Goal: Information Seeking & Learning: Learn about a topic

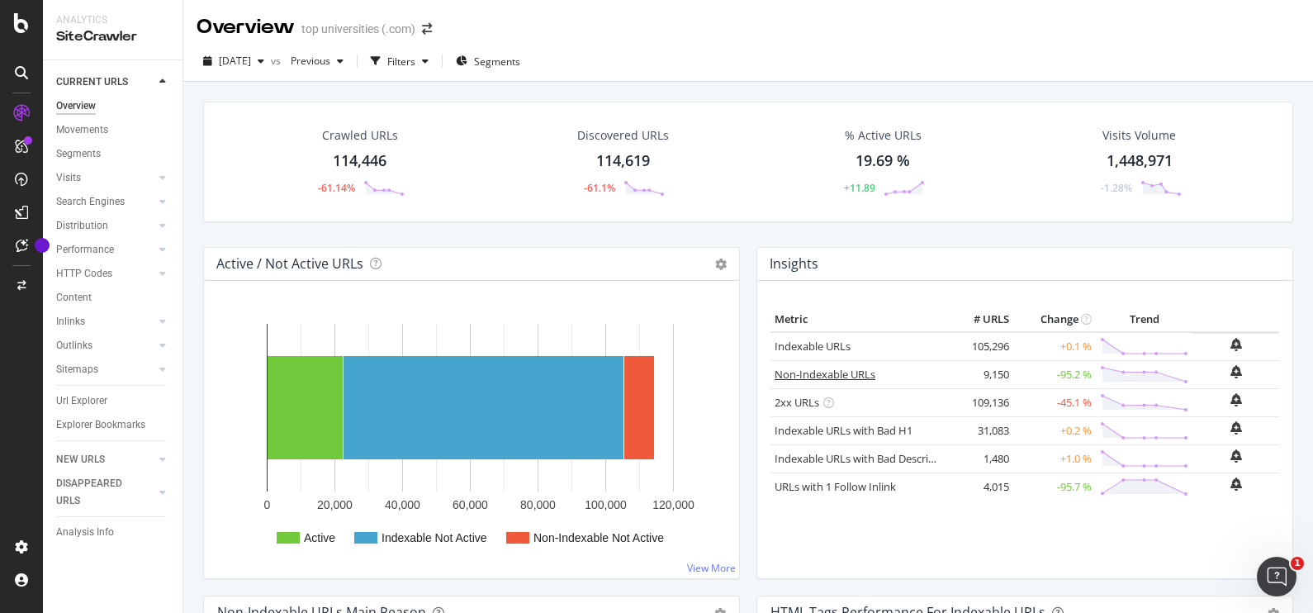
click at [813, 372] on link "Non-Indexable URLs" at bounding box center [824, 374] width 101 height 15
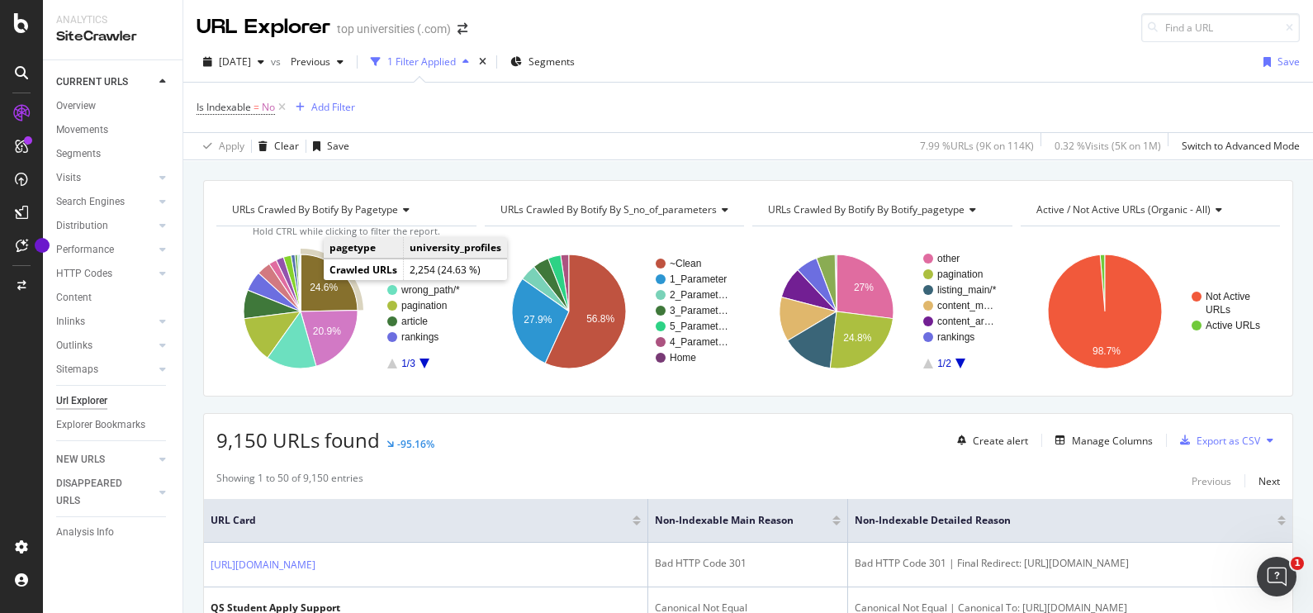
click at [316, 282] on text "24.6%" at bounding box center [324, 288] width 28 height 12
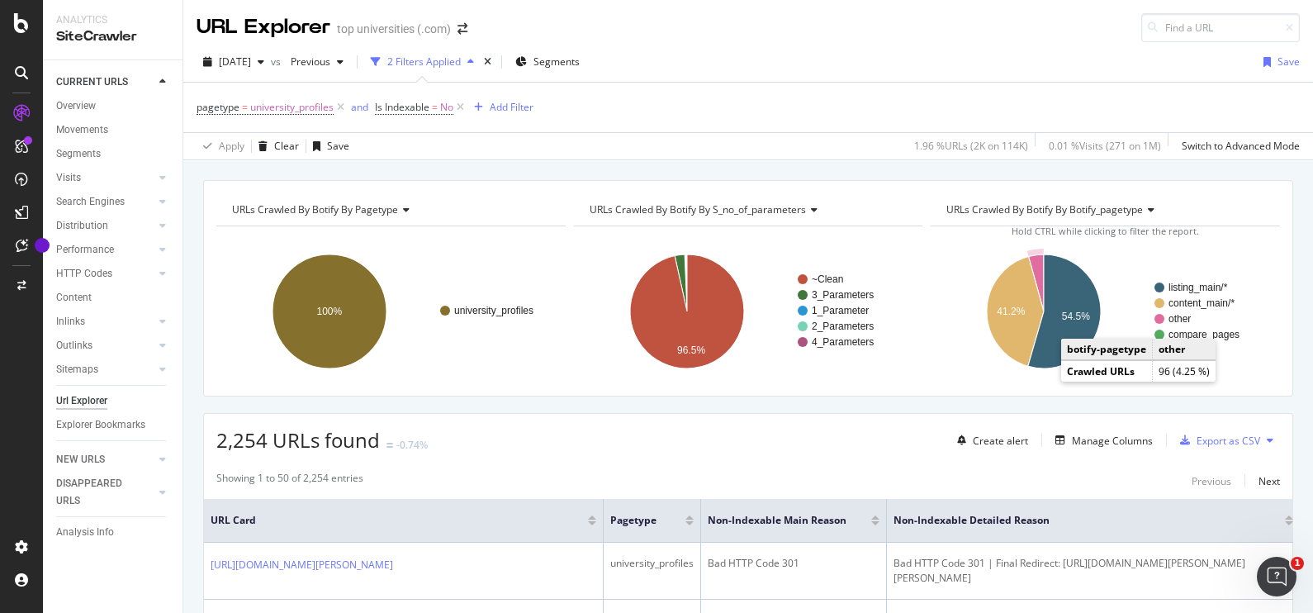
click at [1168, 315] on text "other" at bounding box center [1179, 319] width 22 height 12
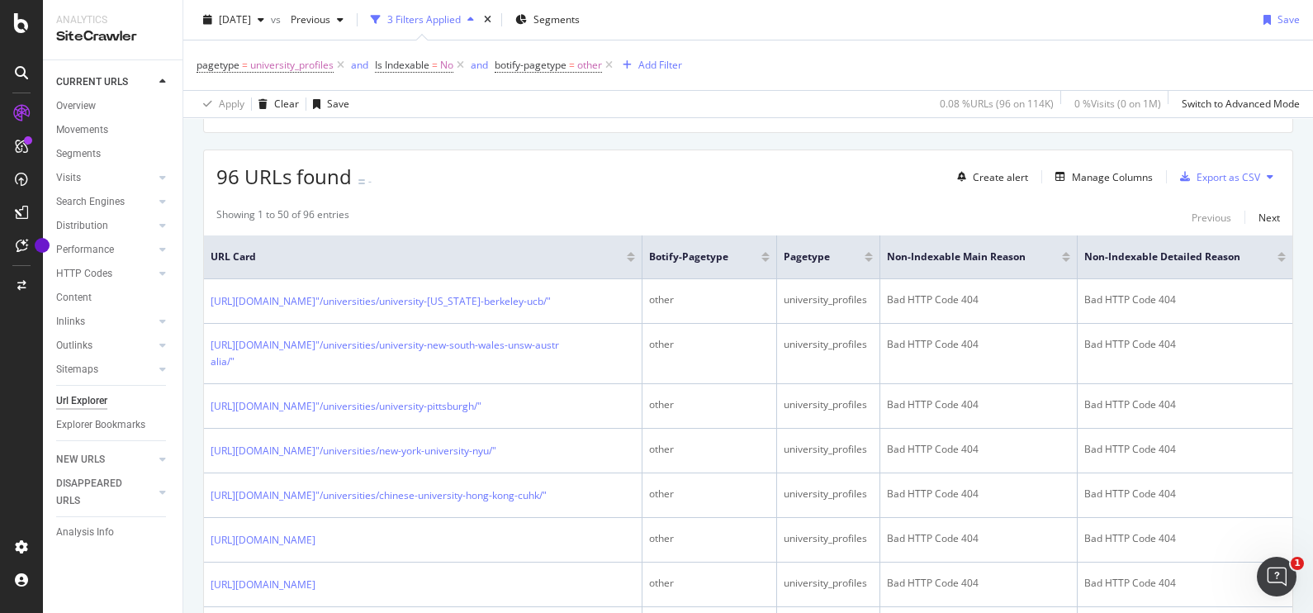
scroll to position [281, 0]
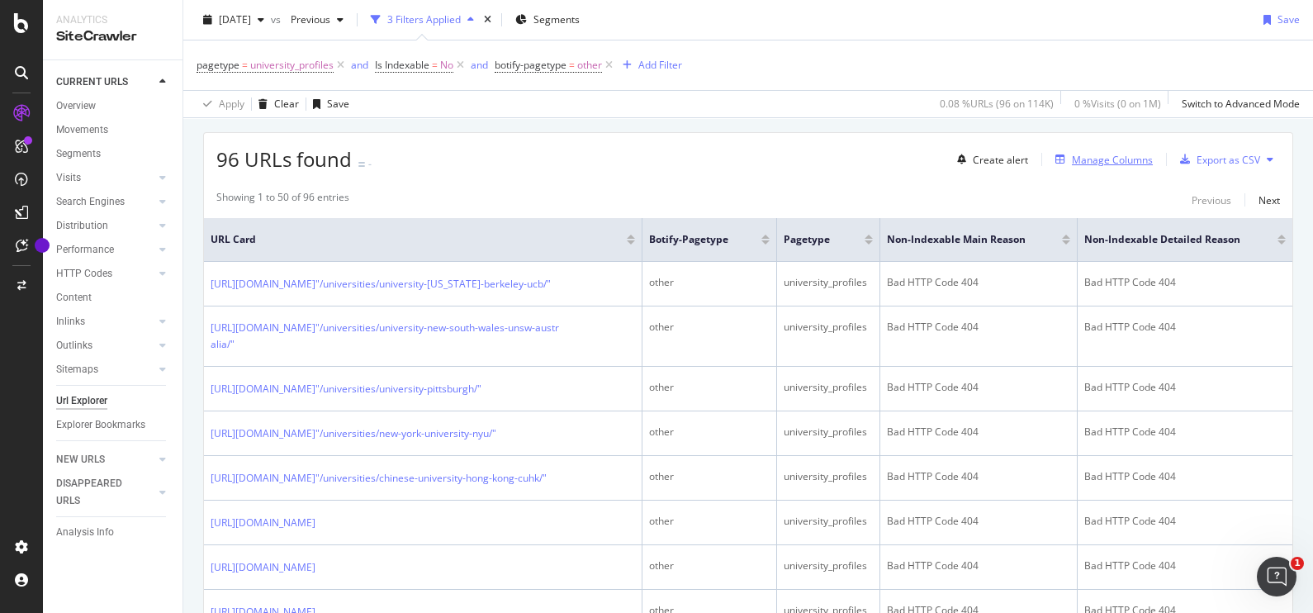
click at [1110, 155] on div "Manage Columns" at bounding box center [1112, 160] width 81 height 14
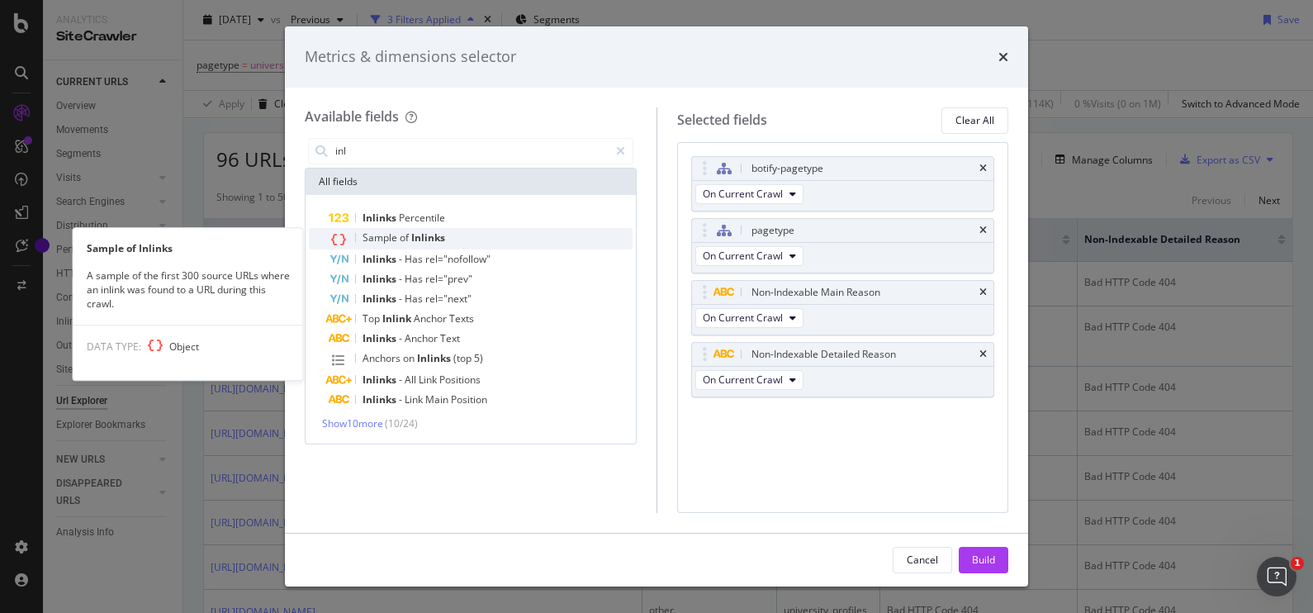
type input "inl"
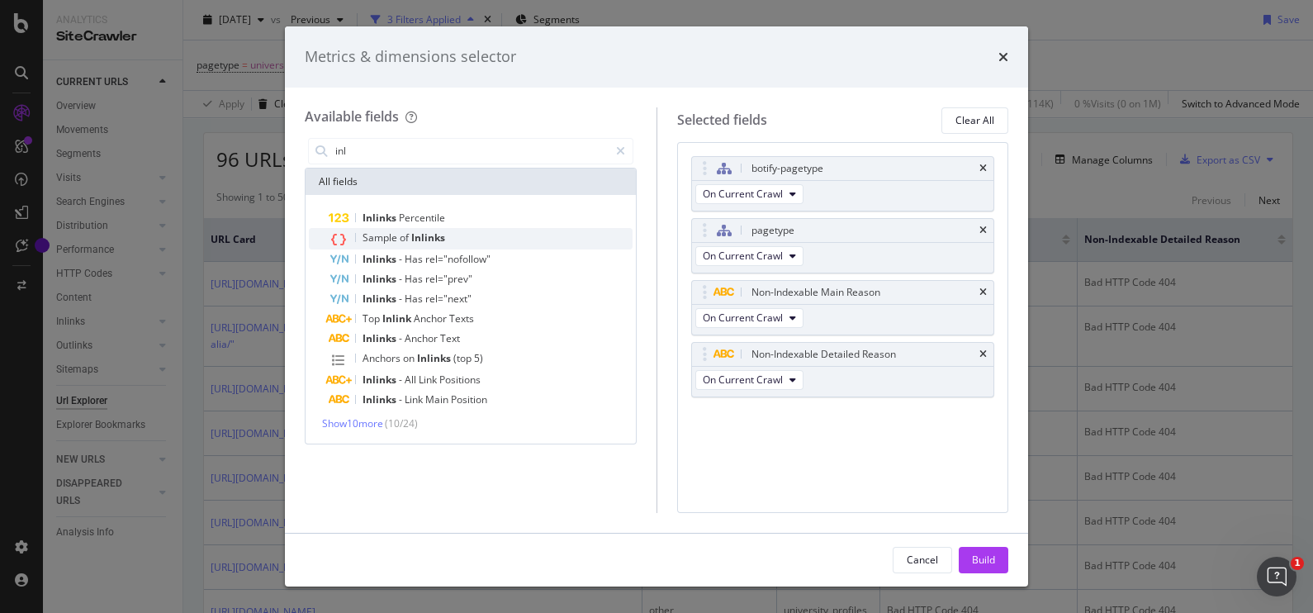
click at [441, 235] on span "Inlinks" at bounding box center [428, 237] width 34 height 14
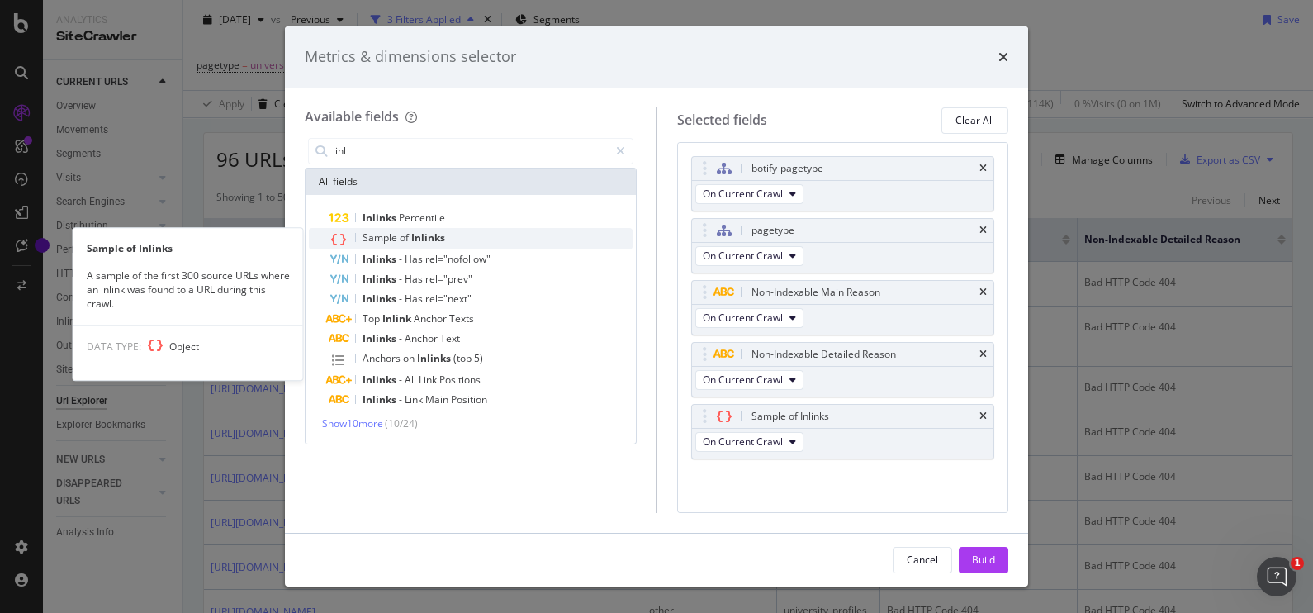
click at [440, 231] on span "Inlinks" at bounding box center [428, 237] width 34 height 14
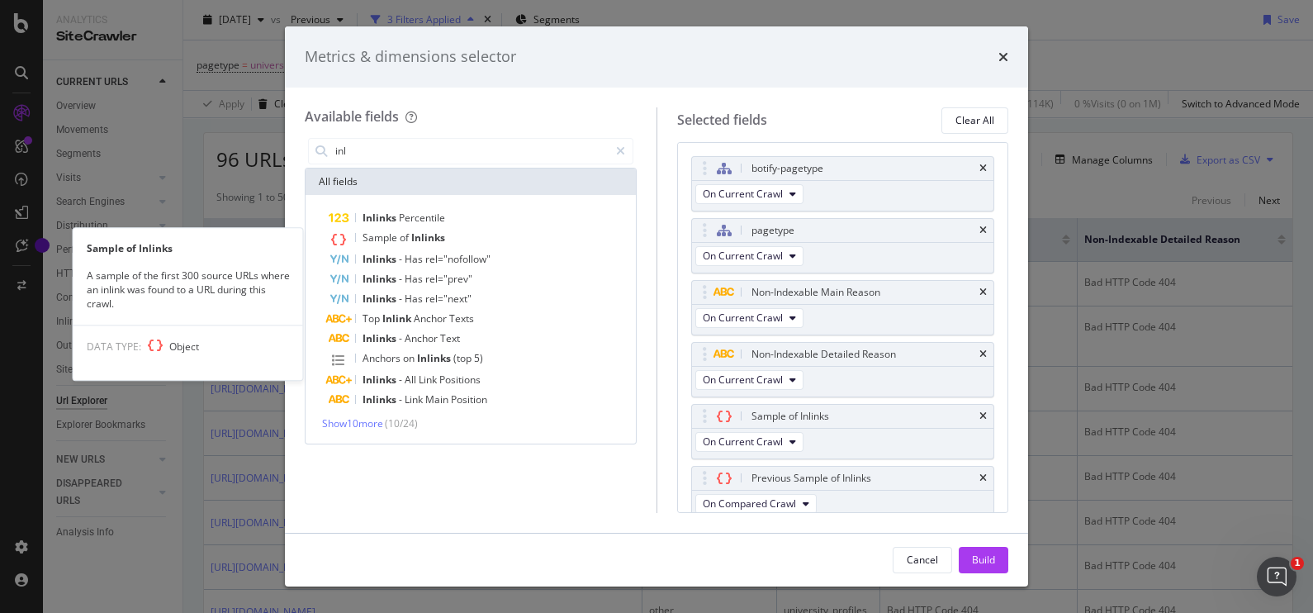
scroll to position [6, 0]
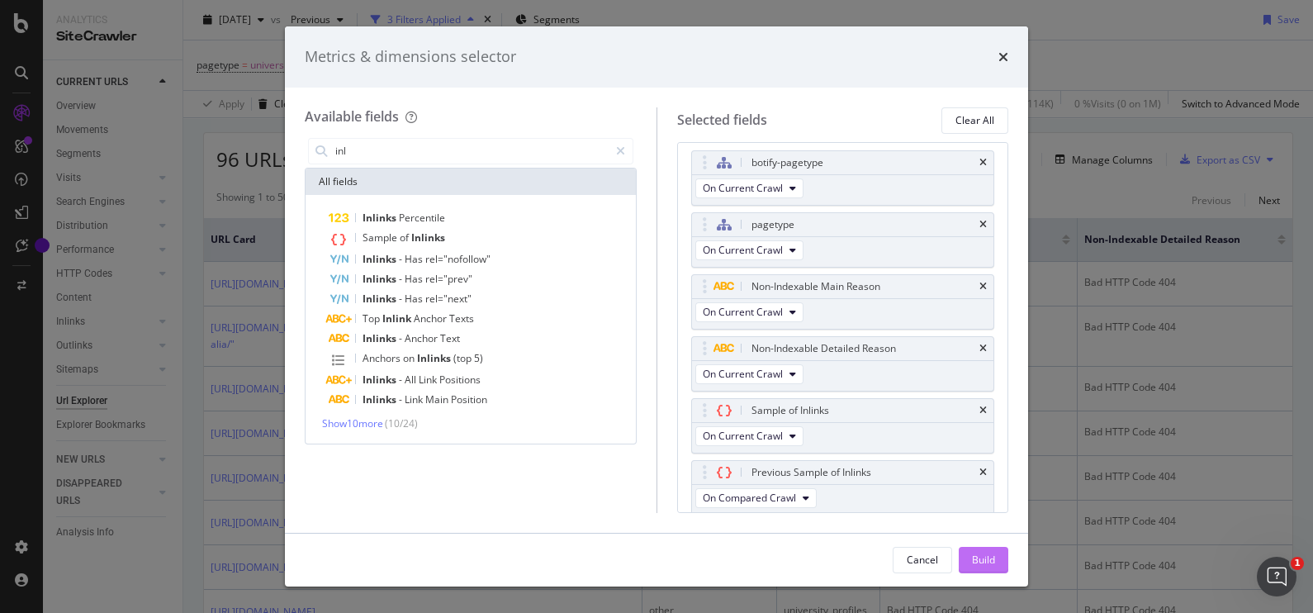
click at [982, 561] on div "Build" at bounding box center [983, 559] width 23 height 14
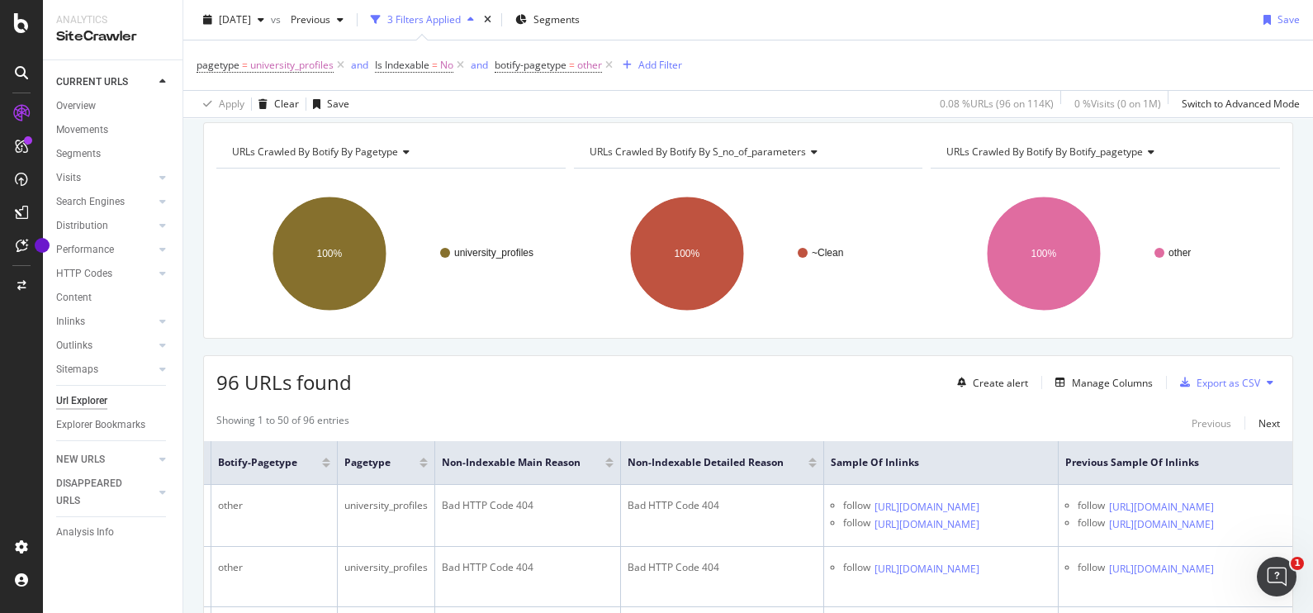
scroll to position [54, 0]
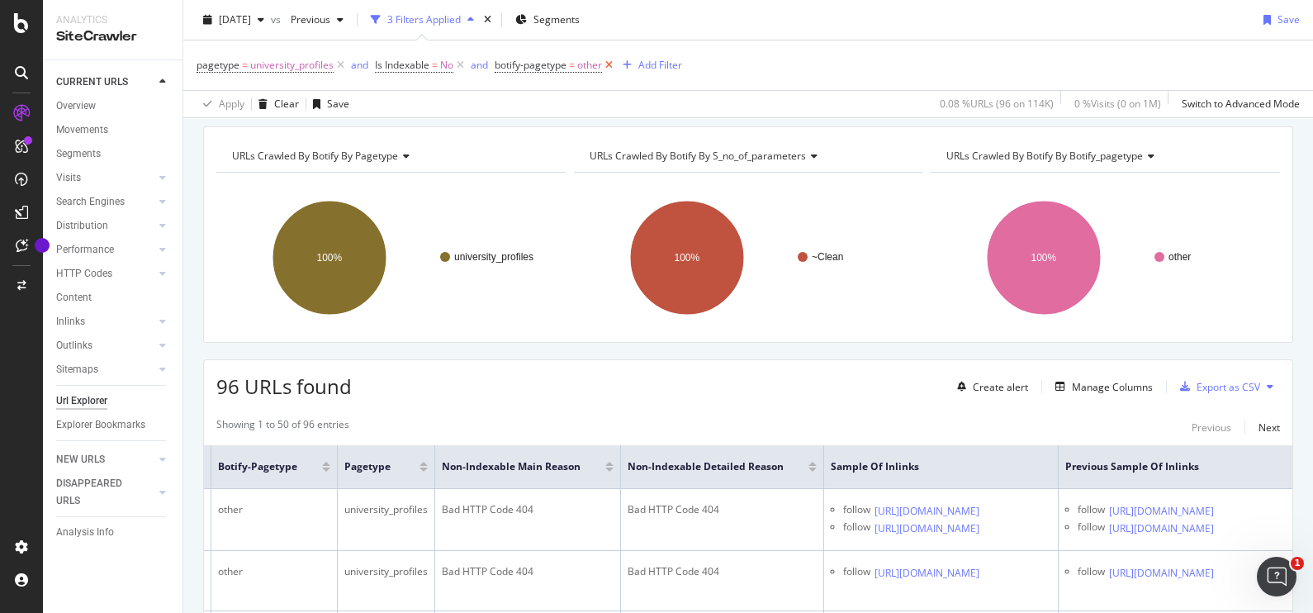
click at [615, 63] on icon at bounding box center [609, 65] width 14 height 17
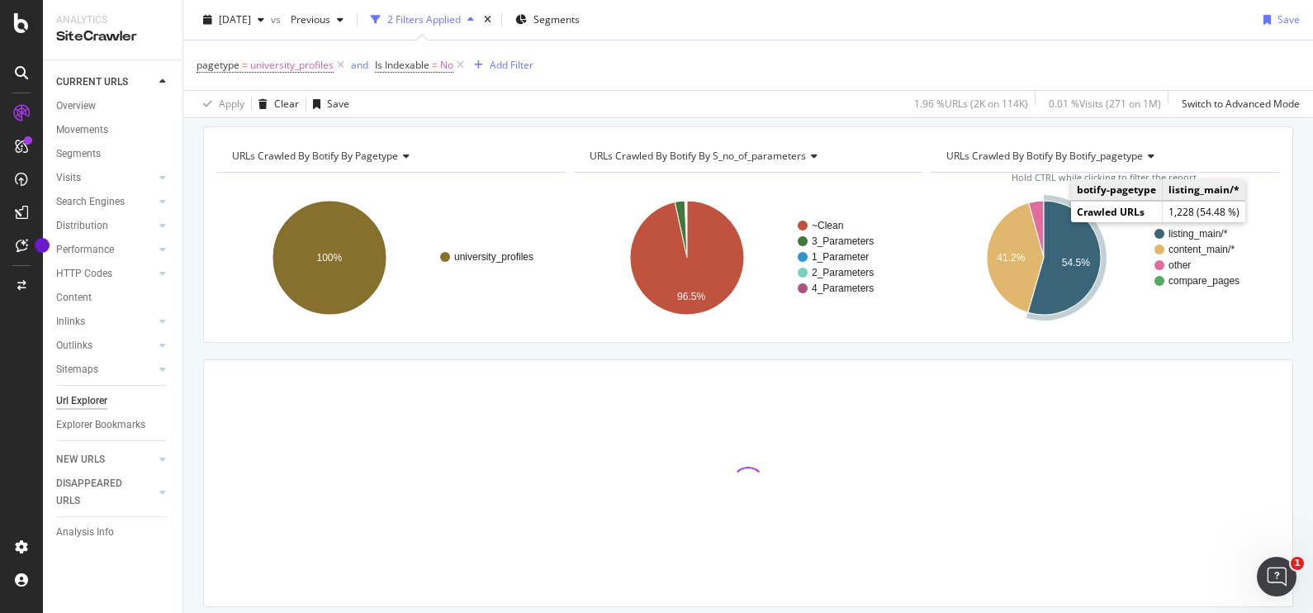
click at [1057, 244] on icon "A chart." at bounding box center [1064, 258] width 73 height 114
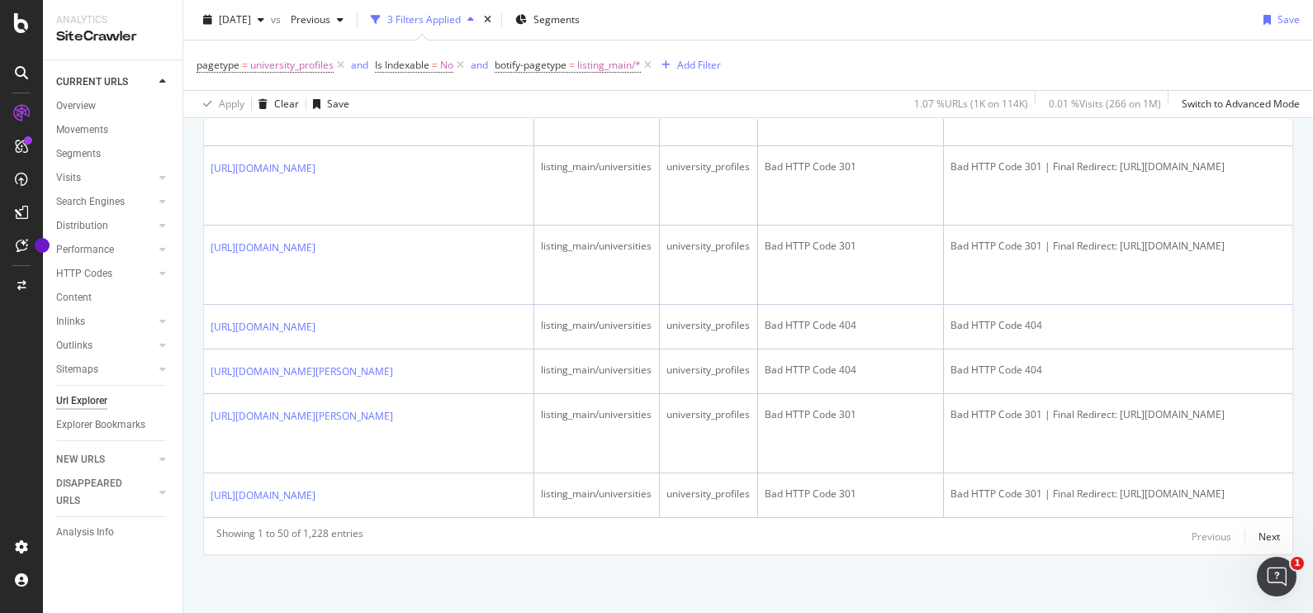
scroll to position [7428, 0]
click at [342, 64] on icon at bounding box center [341, 65] width 14 height 17
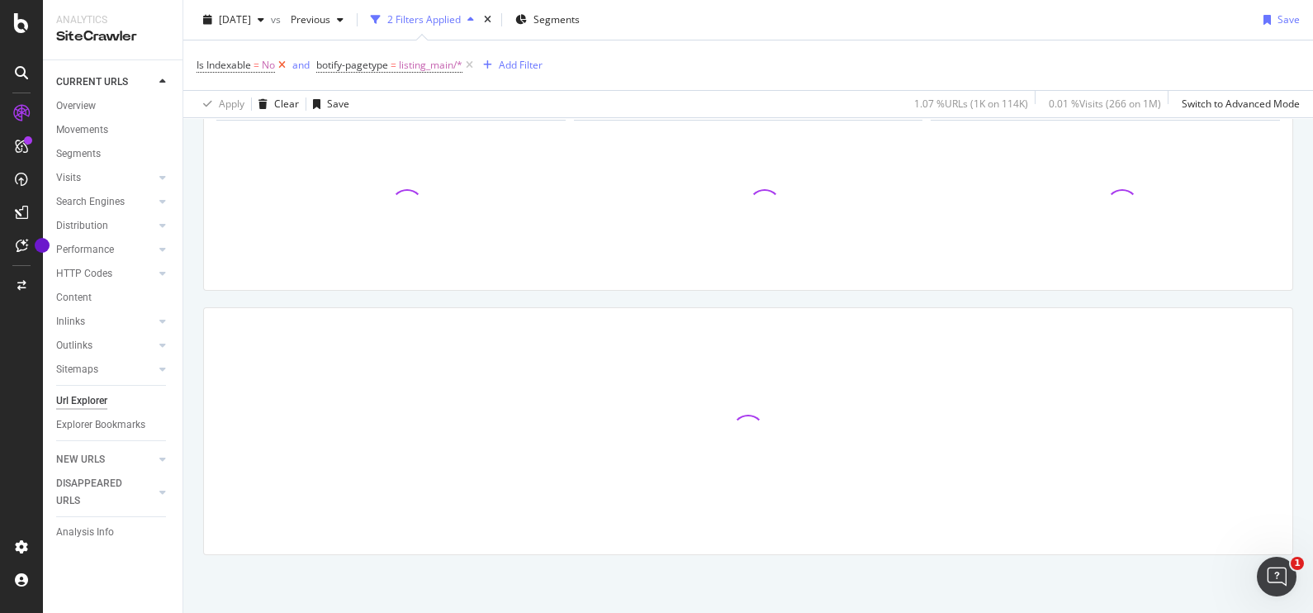
scroll to position [105, 0]
click at [469, 63] on icon at bounding box center [469, 65] width 14 height 17
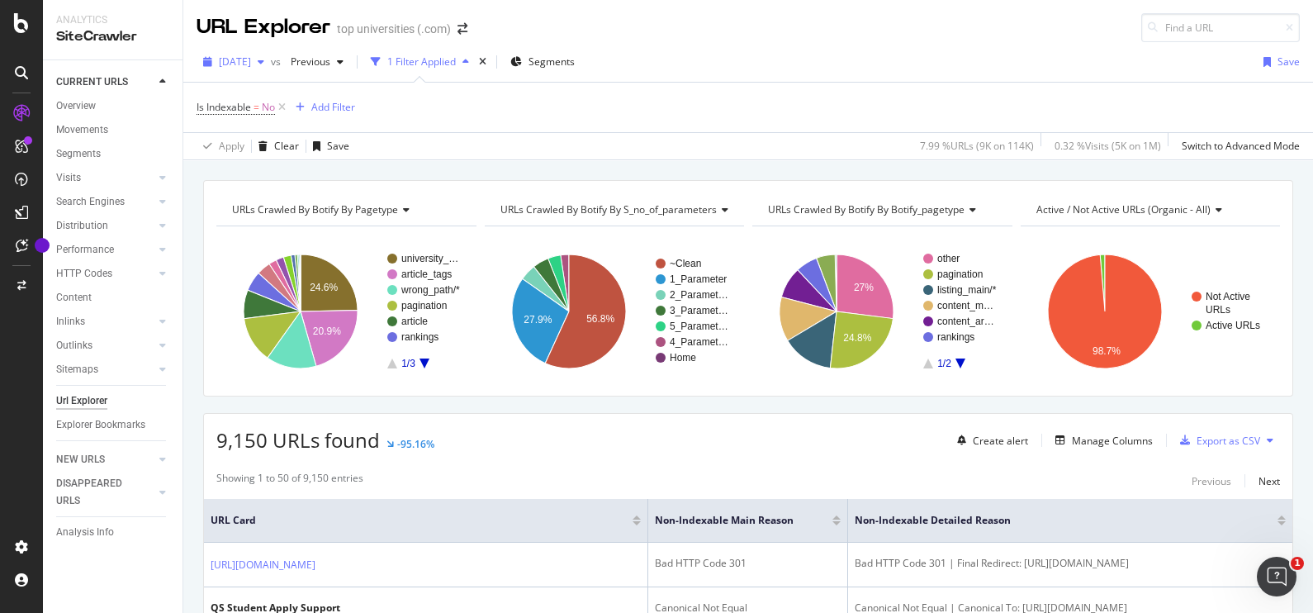
click at [271, 54] on div "[DATE]" at bounding box center [233, 62] width 74 height 25
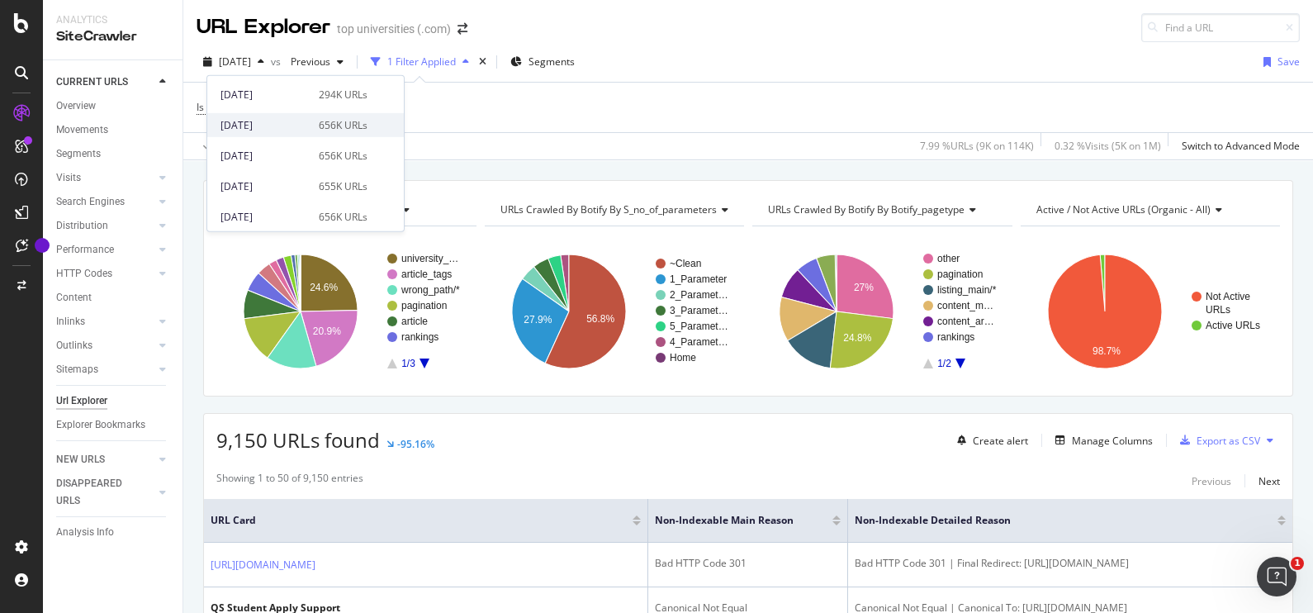
click at [256, 133] on div "2025 Jul. 26th 656K URLs" at bounding box center [305, 125] width 196 height 24
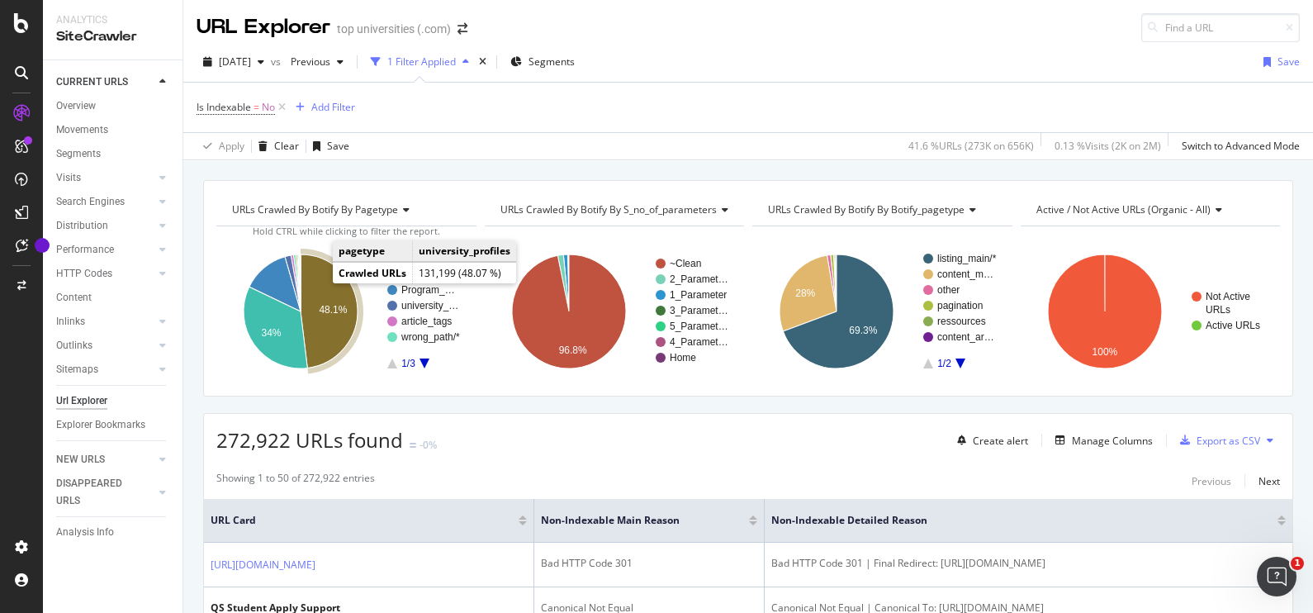
click at [316, 282] on icon "A chart." at bounding box center [329, 310] width 57 height 113
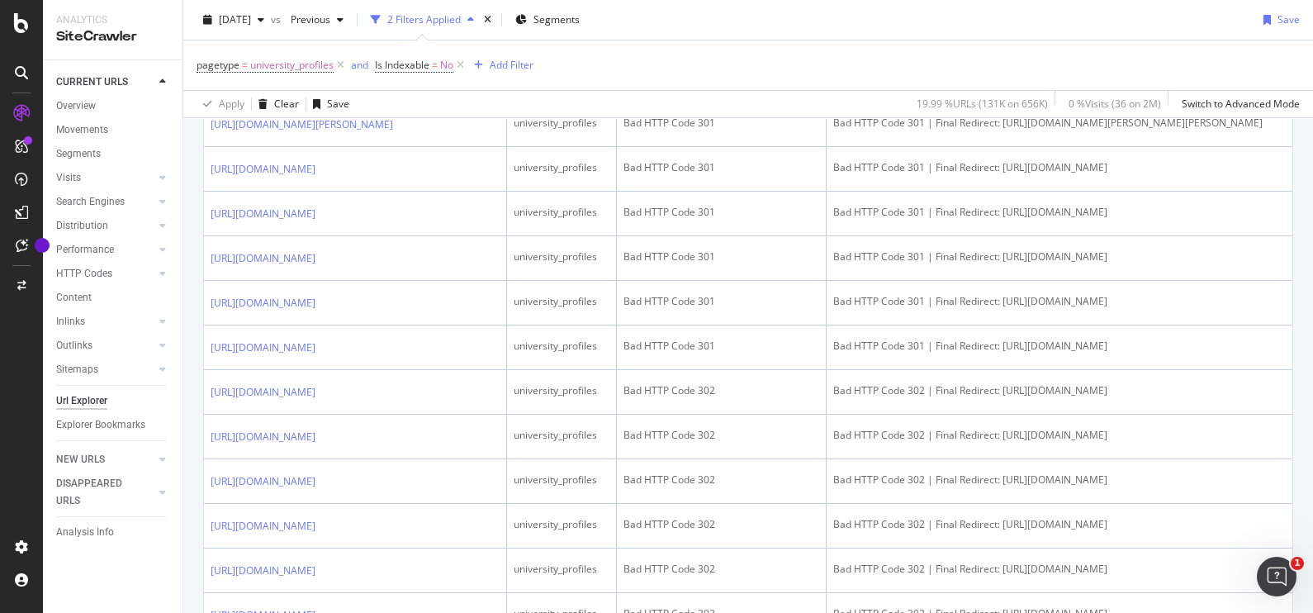
scroll to position [449, 0]
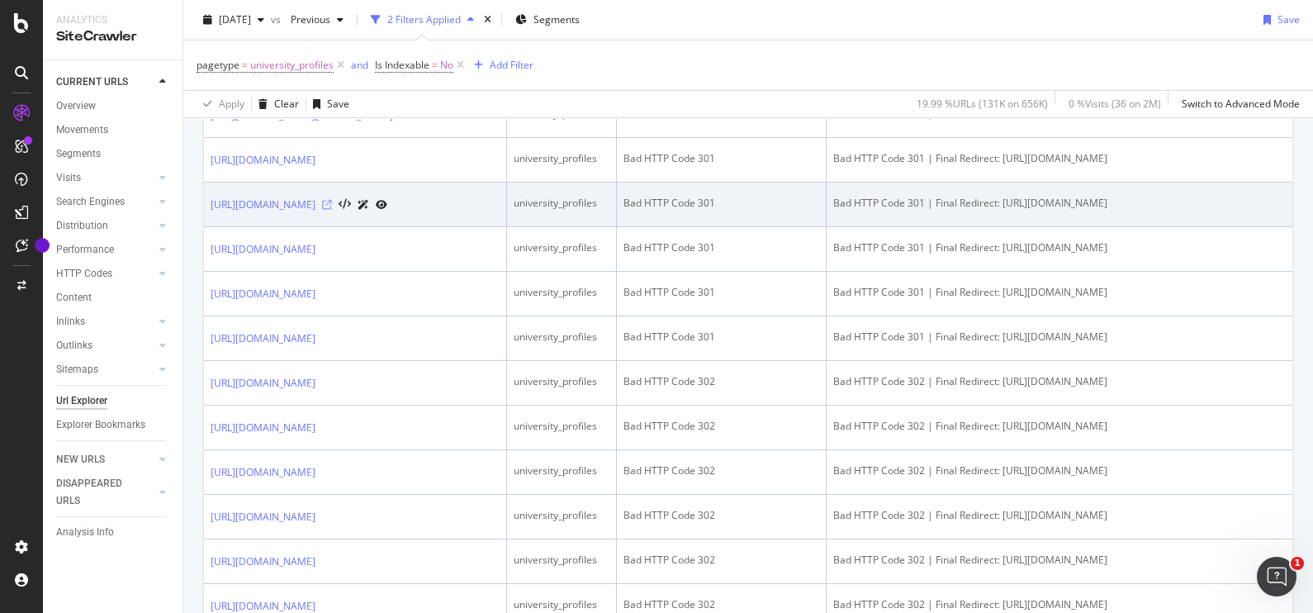
click at [332, 210] on icon at bounding box center [327, 205] width 10 height 10
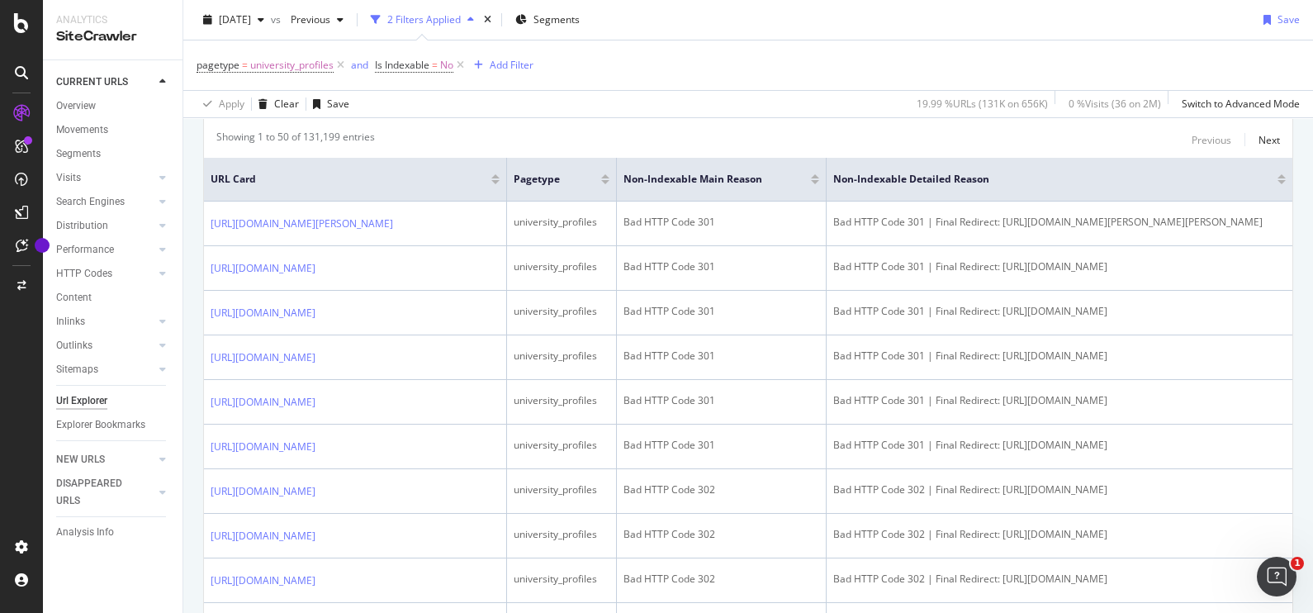
scroll to position [0, 0]
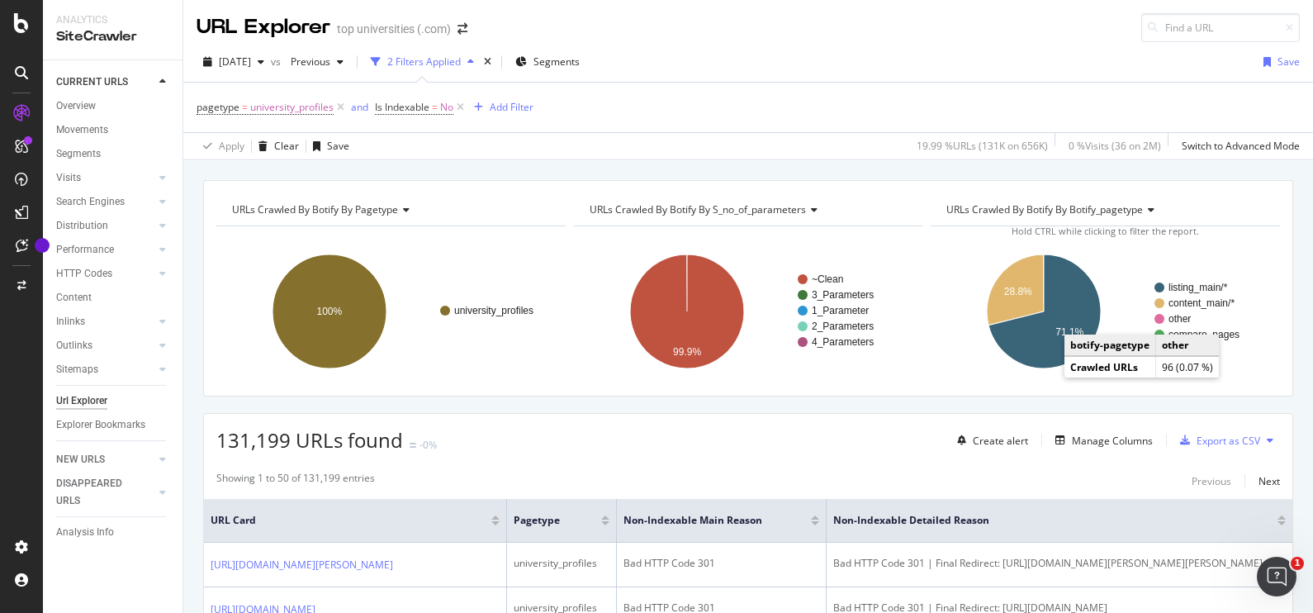
click at [1170, 318] on text "other" at bounding box center [1179, 319] width 22 height 12
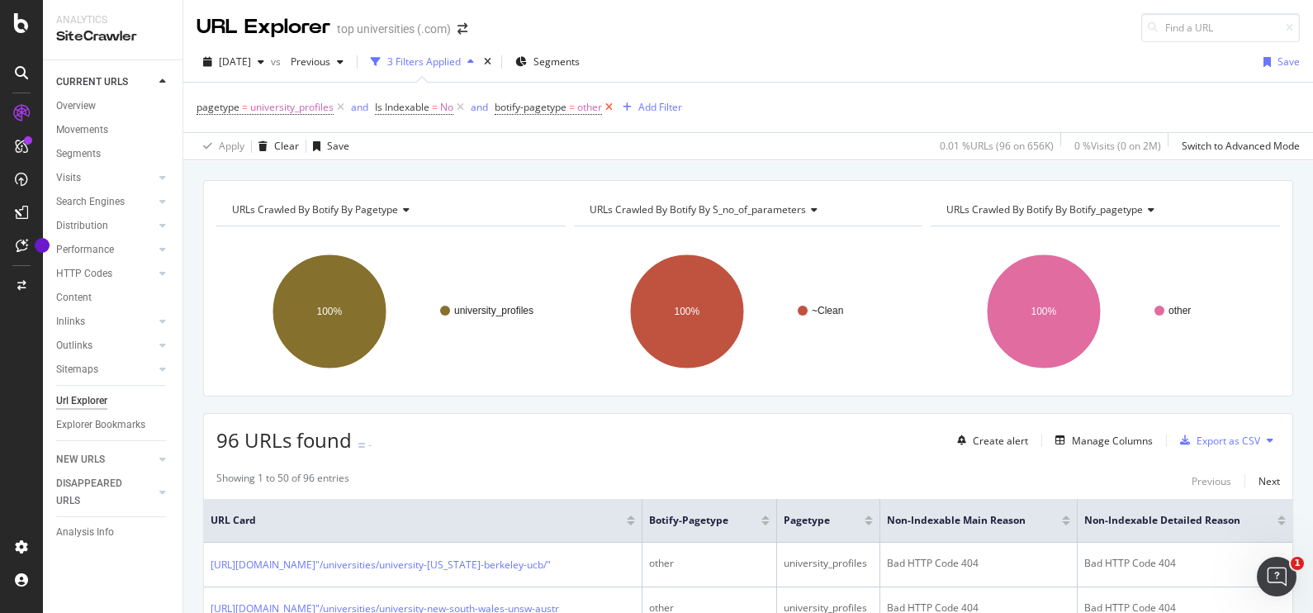
click at [610, 107] on icon at bounding box center [609, 107] width 14 height 17
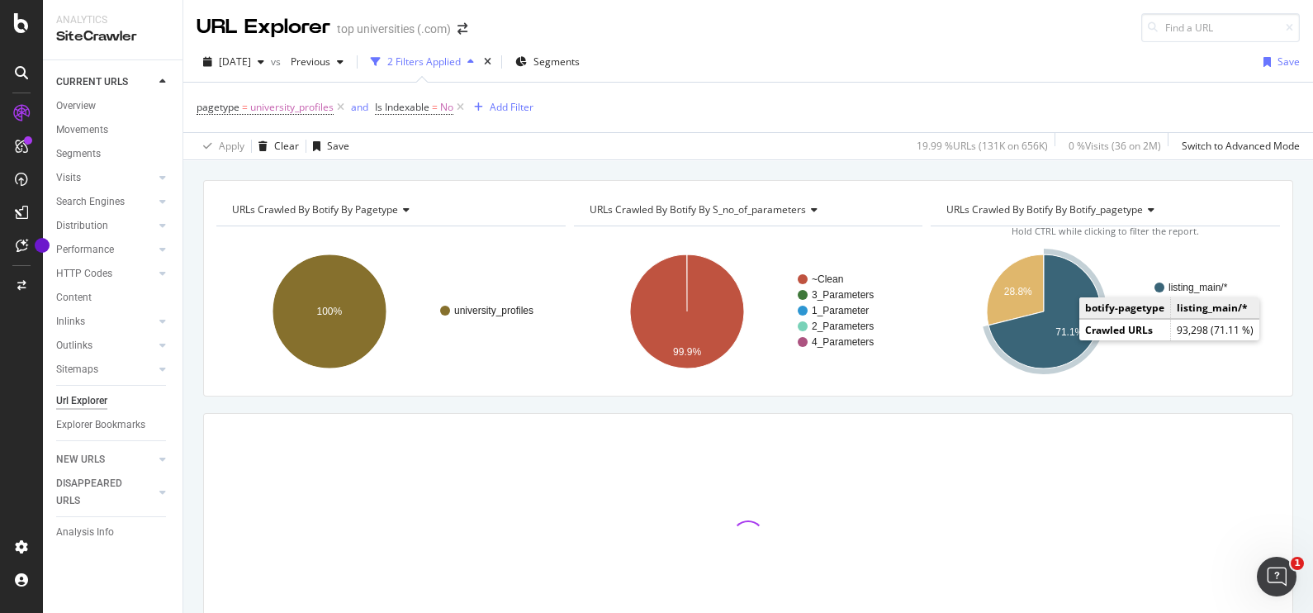
click at [1060, 338] on icon "A chart." at bounding box center [1044, 311] width 112 height 114
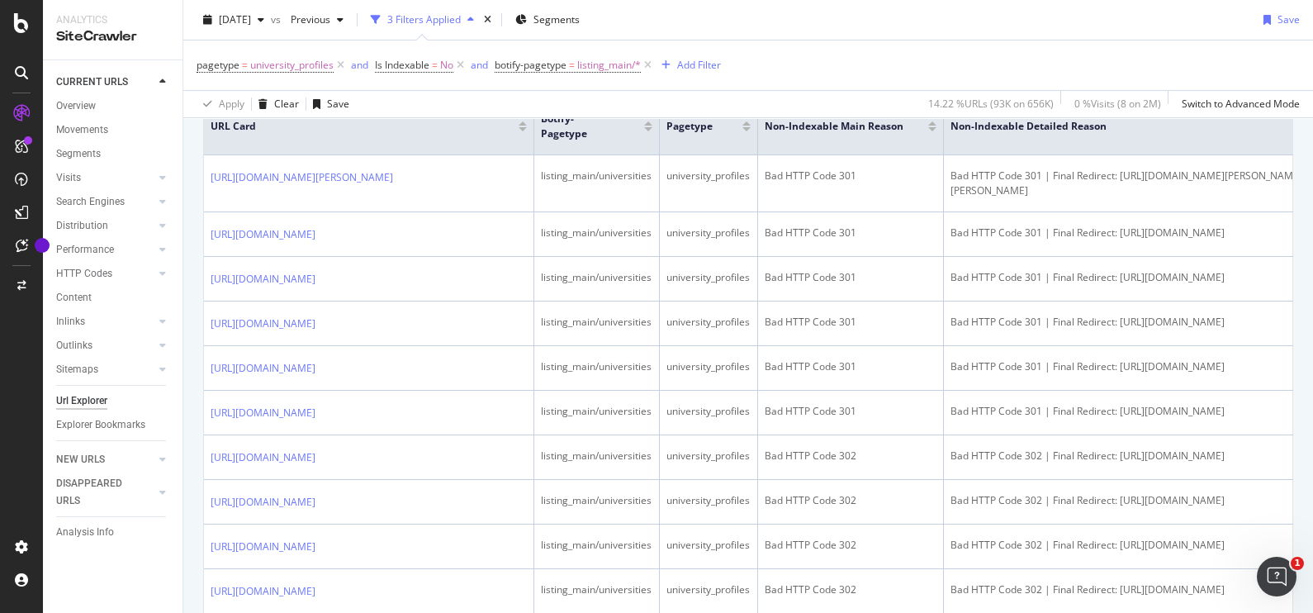
scroll to position [433, 0]
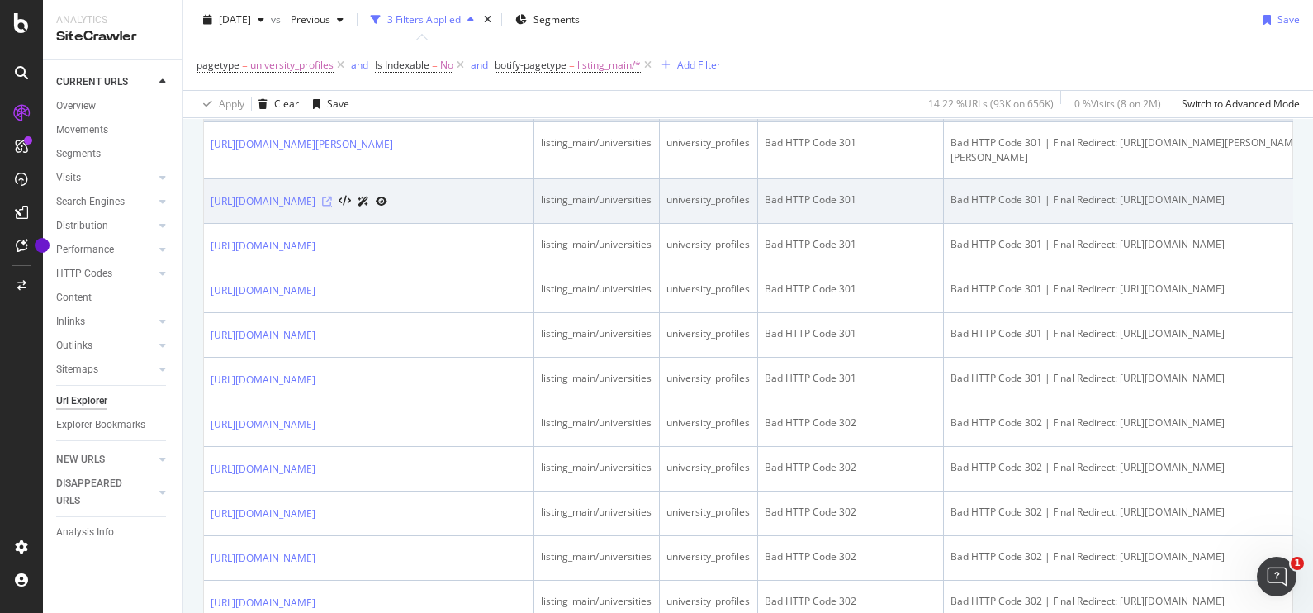
click at [332, 206] on icon at bounding box center [327, 201] width 10 height 10
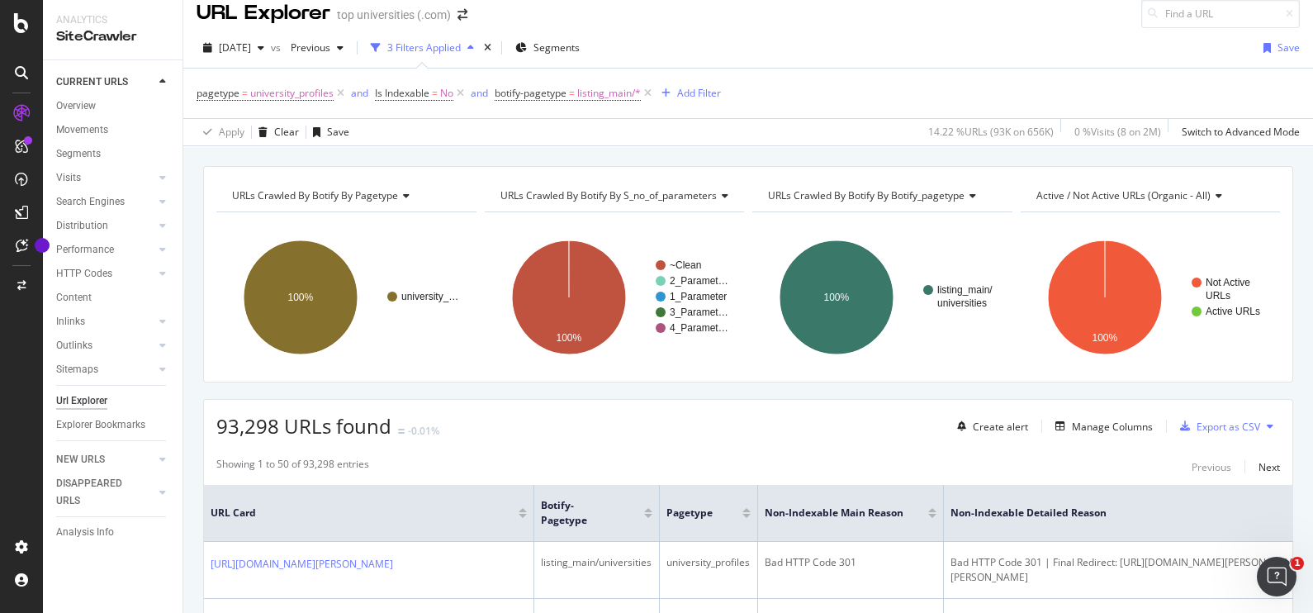
scroll to position [0, 0]
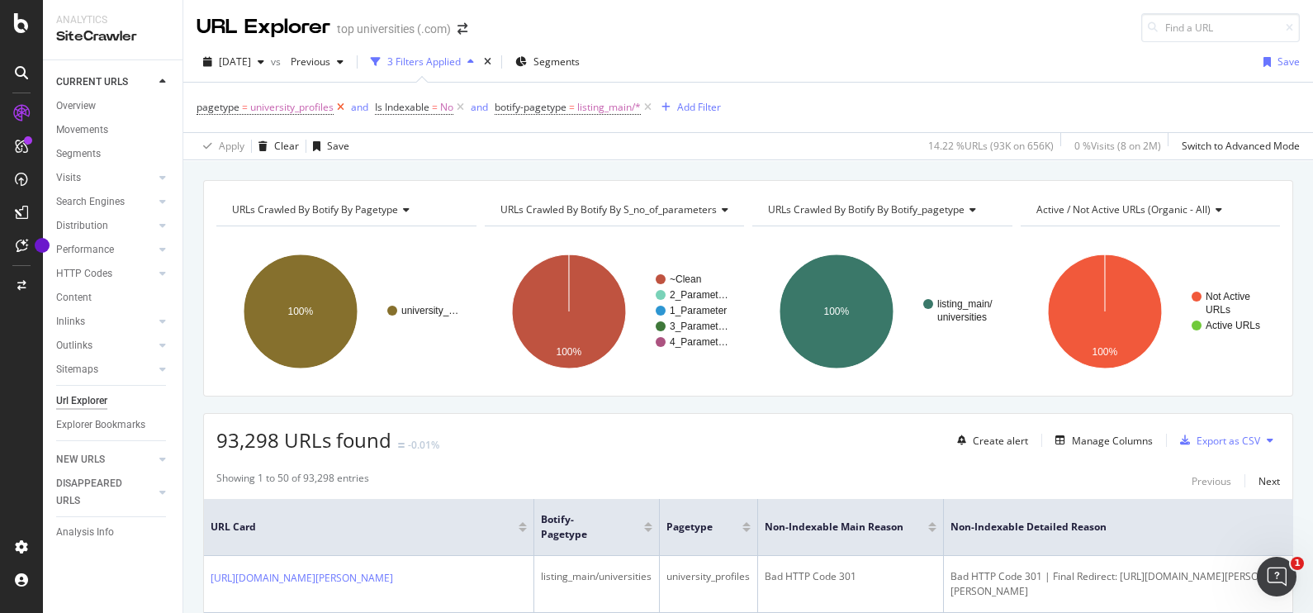
click at [340, 105] on icon at bounding box center [341, 107] width 14 height 17
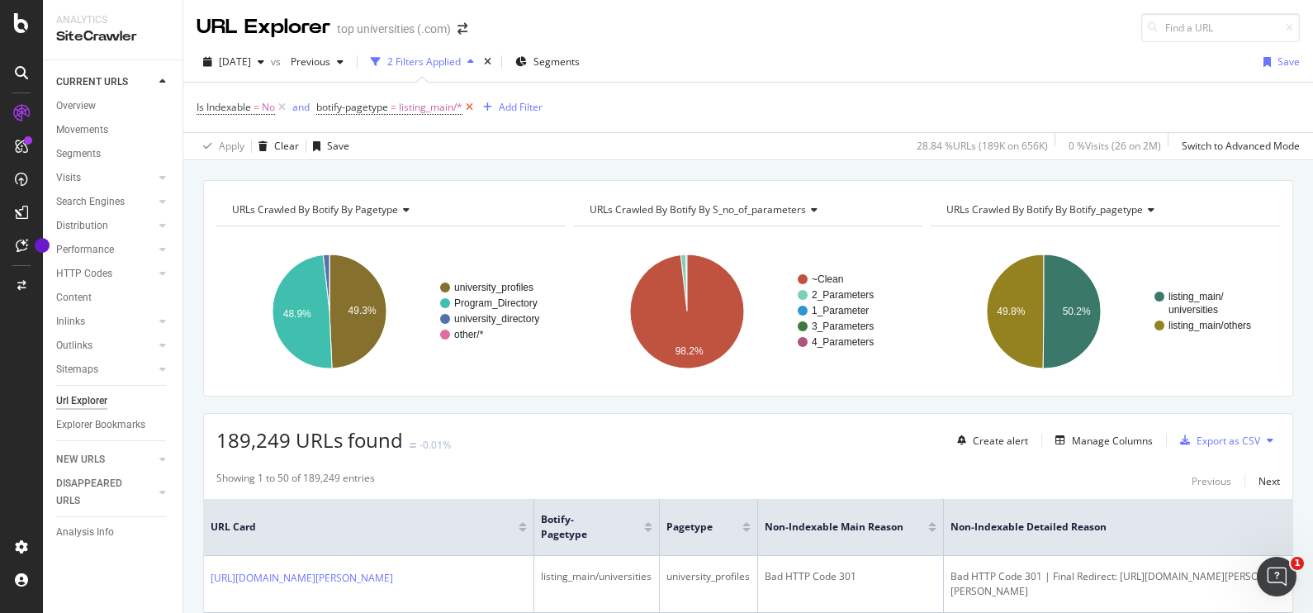
click at [475, 108] on icon at bounding box center [469, 107] width 14 height 17
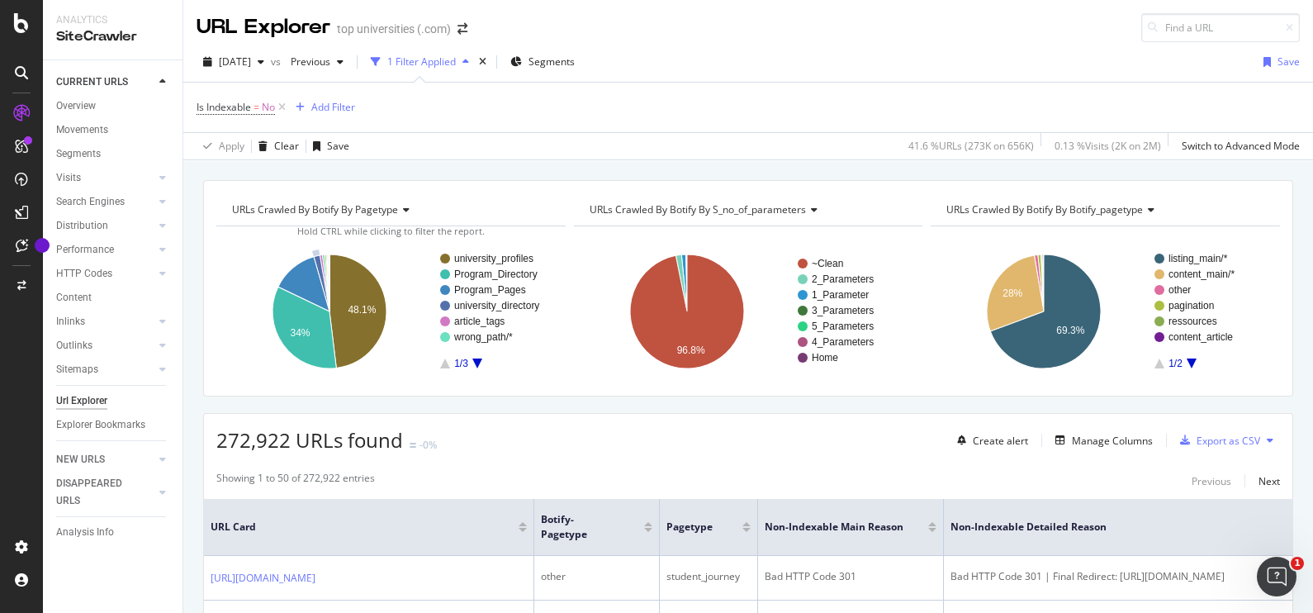
click at [463, 305] on text "university_directory" at bounding box center [496, 306] width 85 height 12
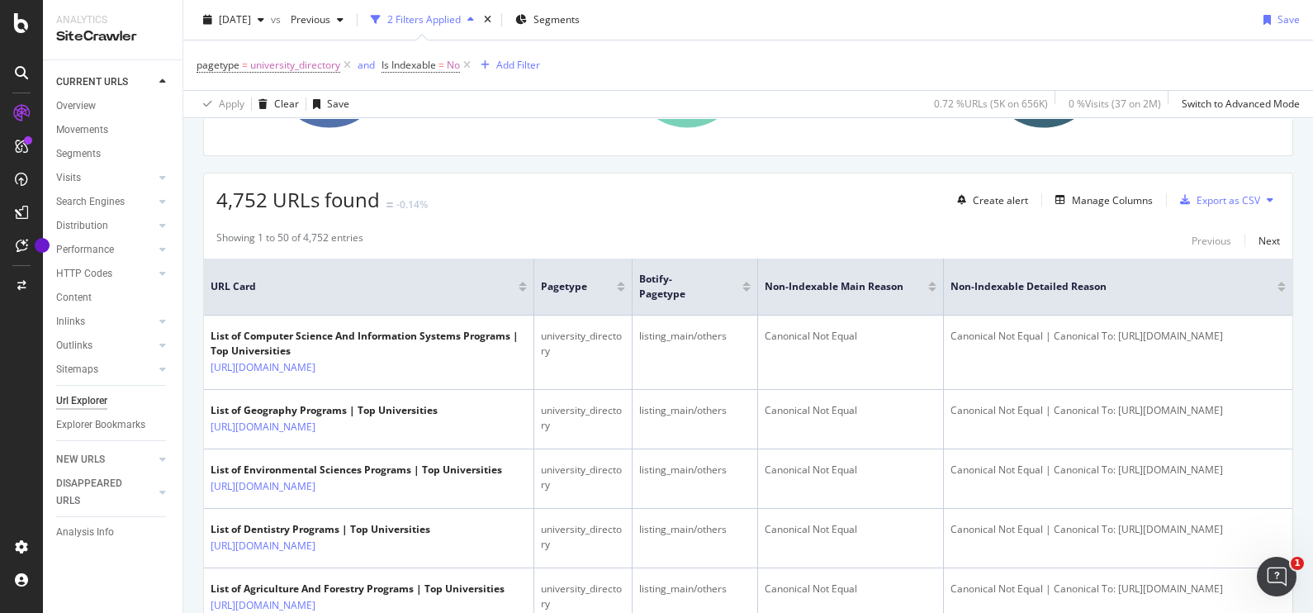
scroll to position [247, 0]
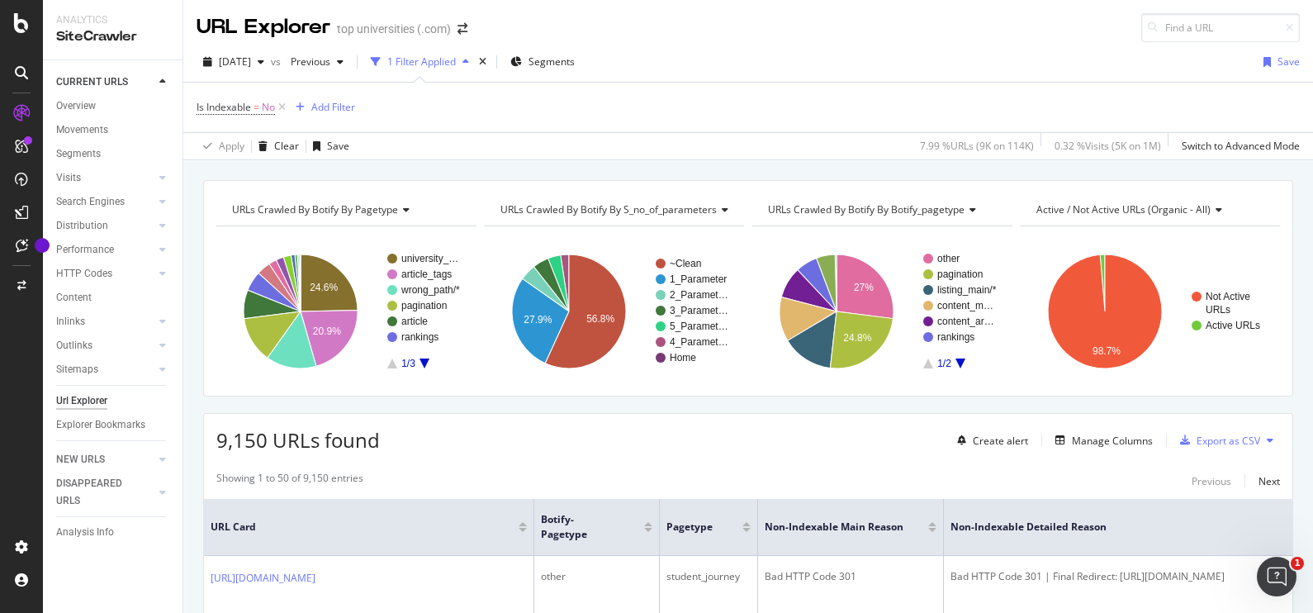
click at [425, 359] on icon "A chart." at bounding box center [424, 363] width 10 height 10
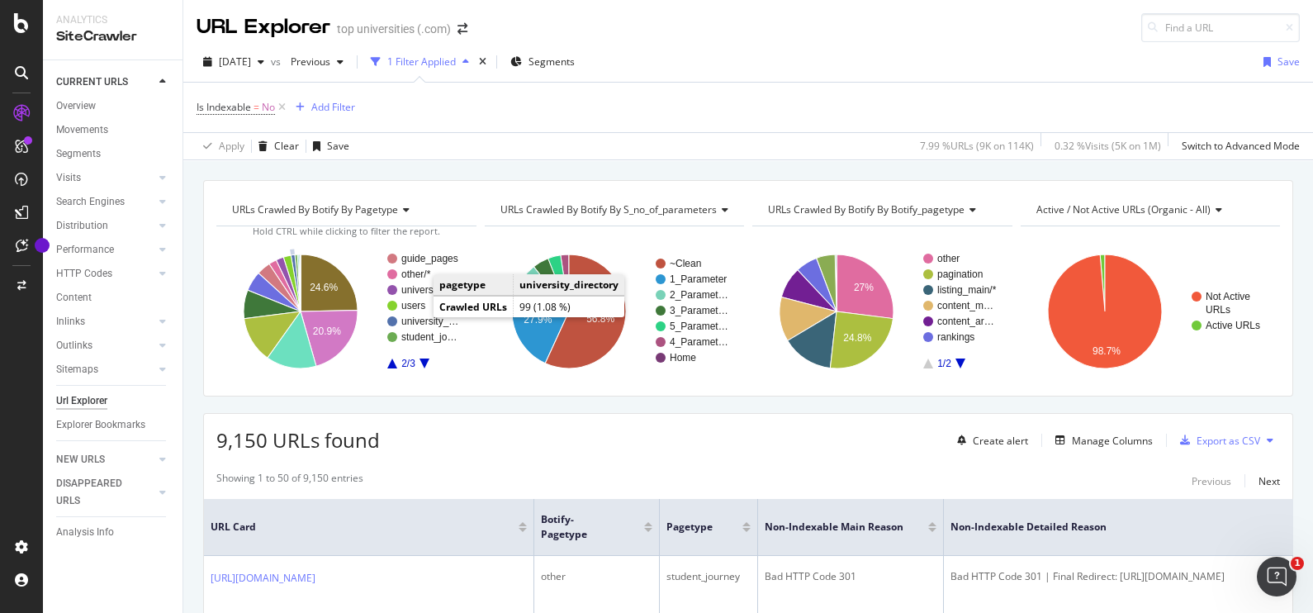
click at [415, 318] on rect "A chart." at bounding box center [430, 321] width 59 height 10
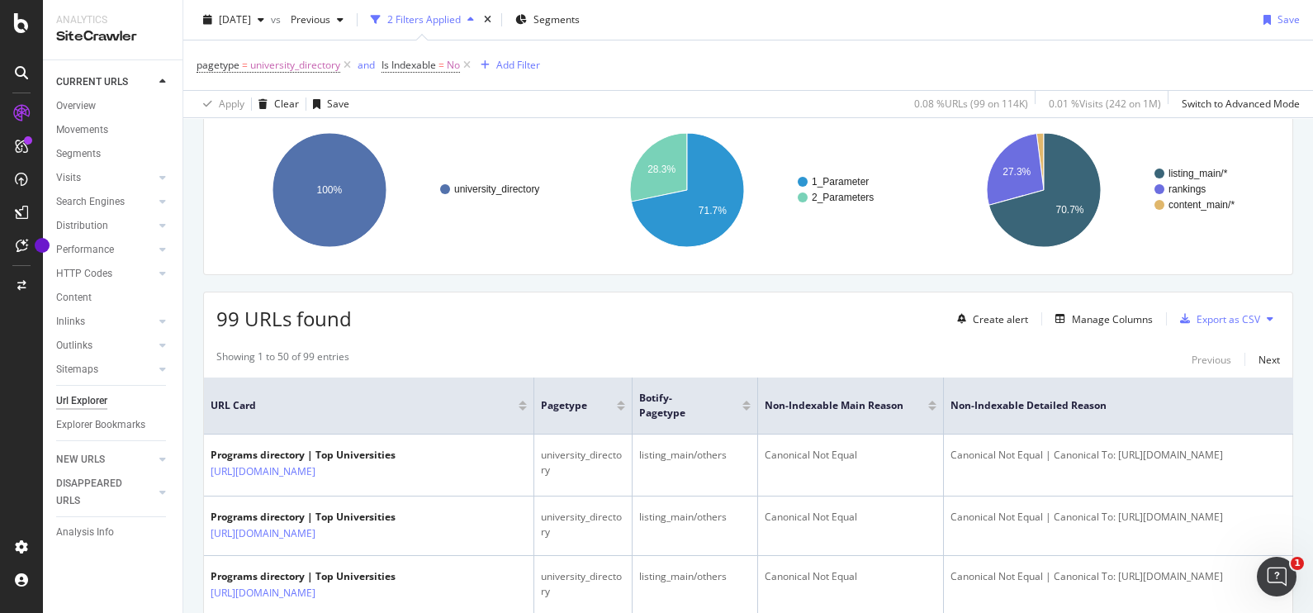
scroll to position [182, 0]
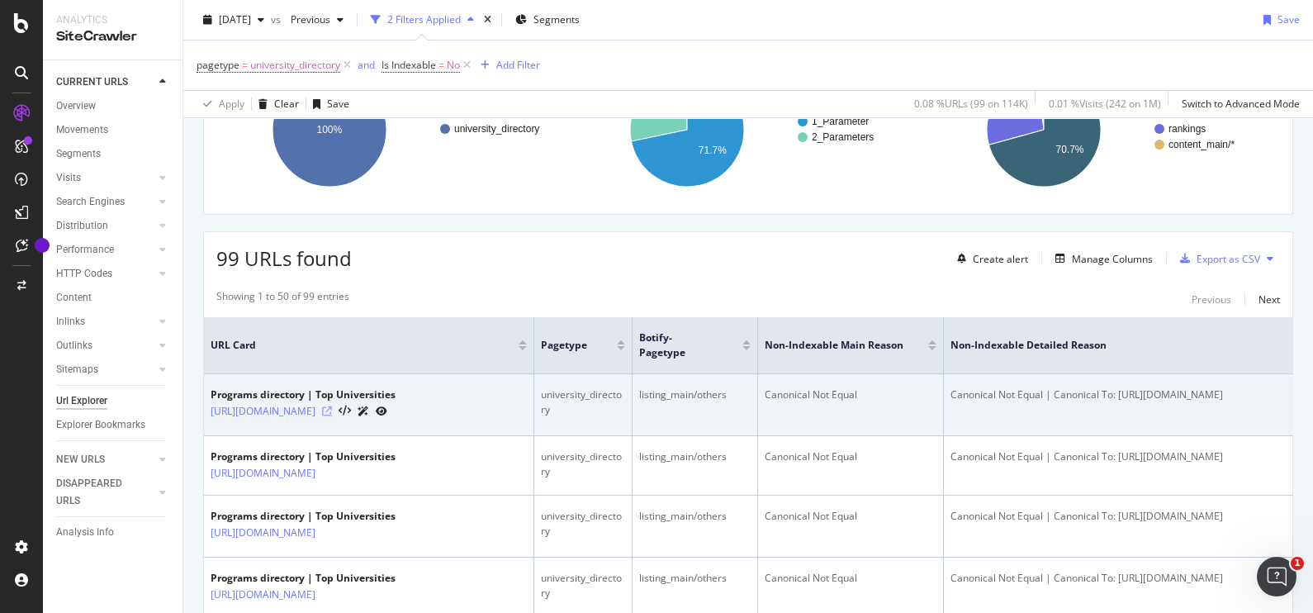
click at [332, 406] on icon at bounding box center [327, 411] width 10 height 10
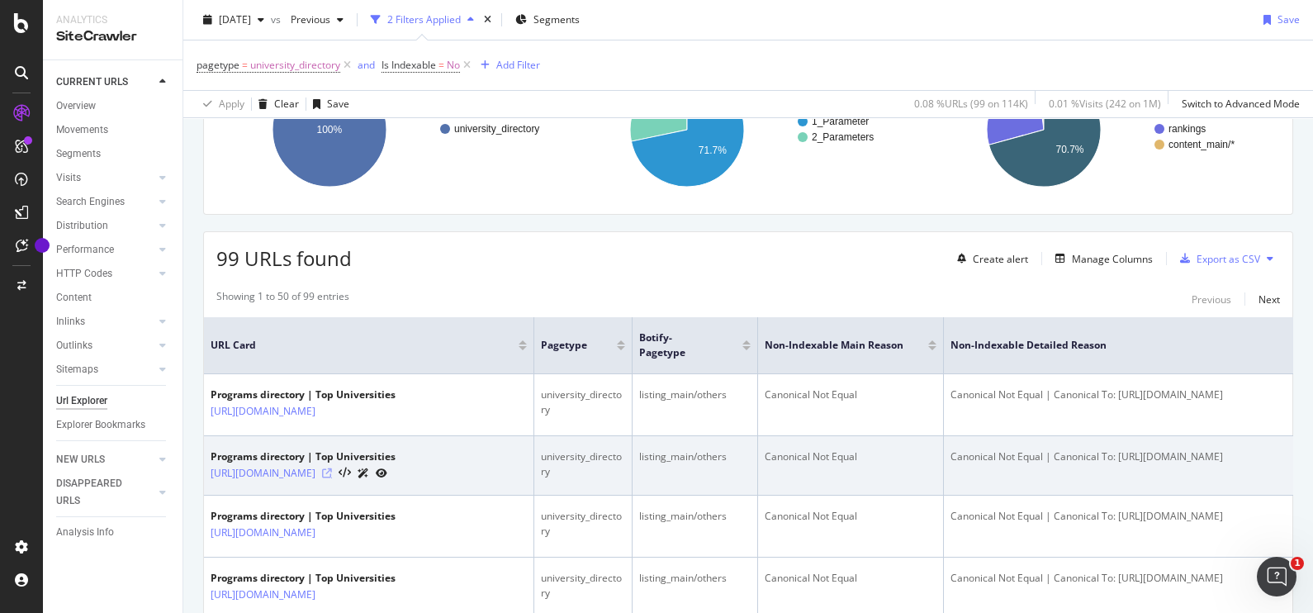
click at [332, 478] on icon at bounding box center [327, 473] width 10 height 10
